Goal: Information Seeking & Learning: Understand process/instructions

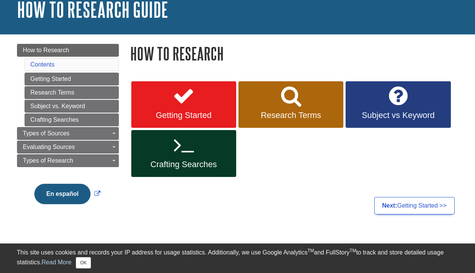
scroll to position [70, 0]
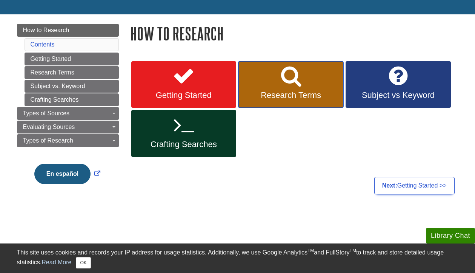
click at [282, 83] on icon at bounding box center [291, 76] width 20 height 22
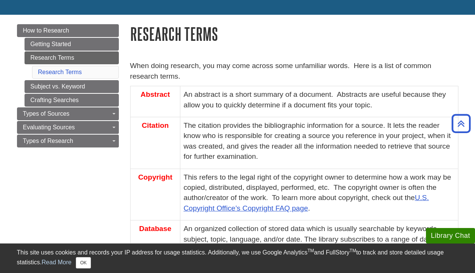
scroll to position [59, 0]
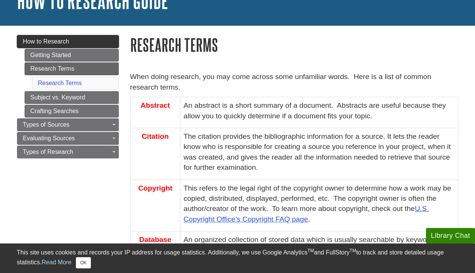
click at [86, 36] on link "How to Research" at bounding box center [68, 41] width 102 height 13
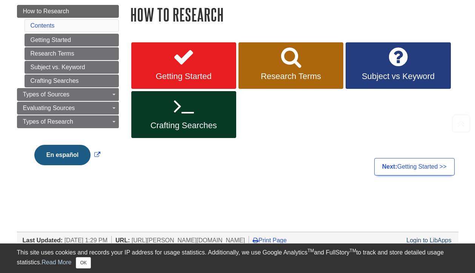
scroll to position [94, 0]
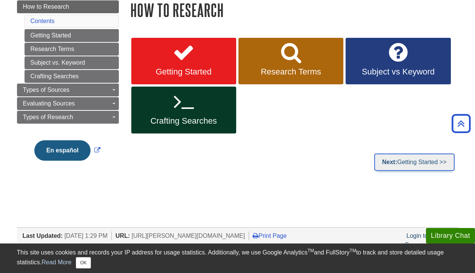
click at [398, 157] on link "Next: Getting Started >>" at bounding box center [415, 161] width 80 height 17
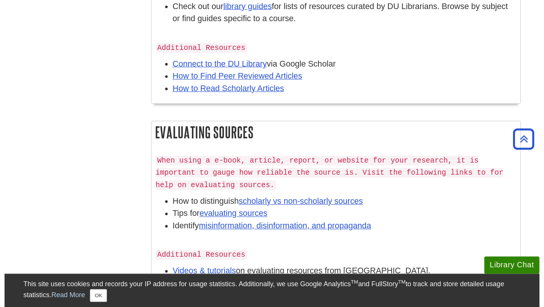
scroll to position [520, 0]
